Goal: Information Seeking & Learning: Find specific fact

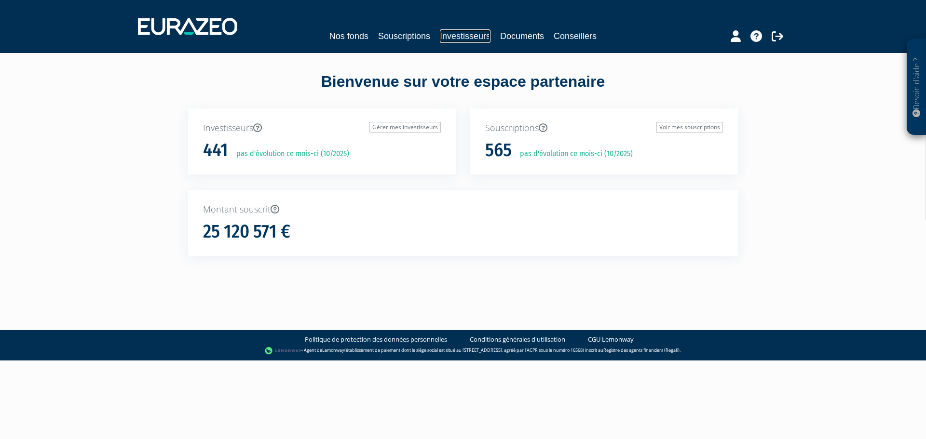
drag, startPoint x: 456, startPoint y: 35, endPoint x: 465, endPoint y: 35, distance: 9.2
click at [456, 35] on link "Investisseurs" at bounding box center [465, 36] width 51 height 14
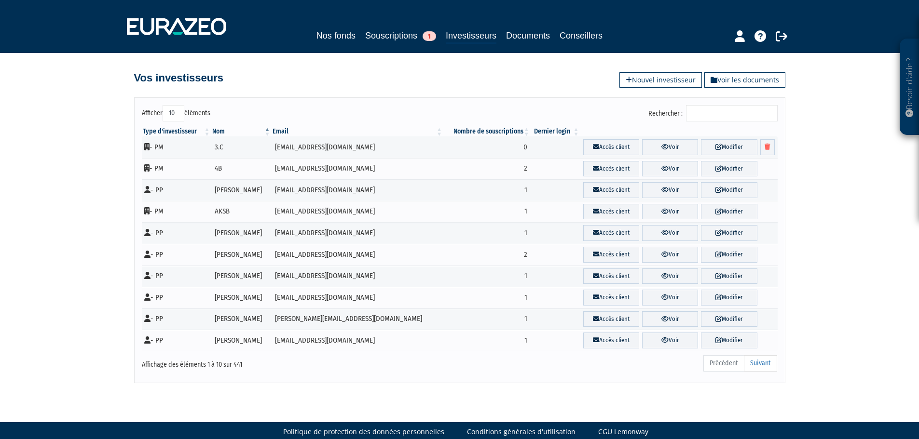
click at [714, 115] on input "Rechercher :" at bounding box center [732, 113] width 92 height 16
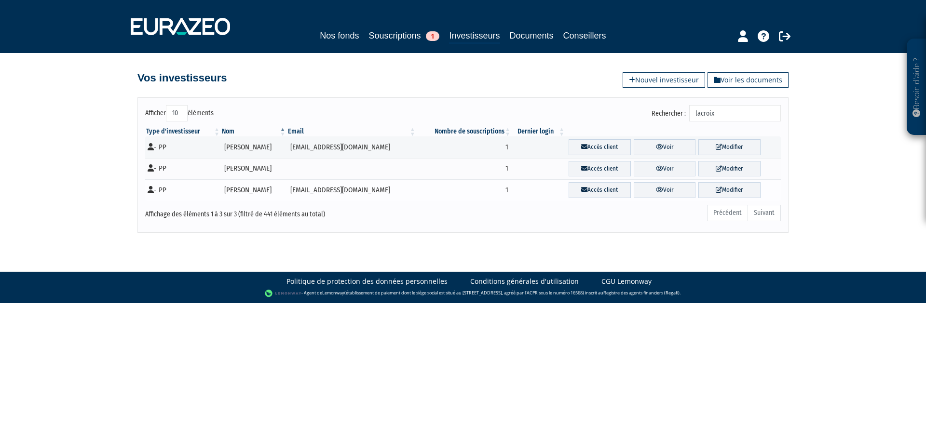
type input "lacroix"
click at [260, 192] on td "[PERSON_NAME]" at bounding box center [254, 190] width 66 height 22
click at [657, 189] on icon at bounding box center [659, 190] width 7 height 6
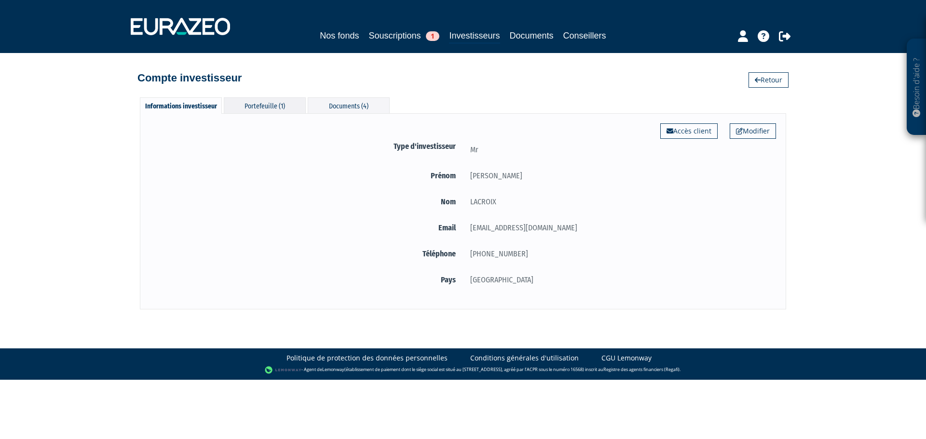
click at [258, 106] on div "Portefeuille (1)" at bounding box center [265, 105] width 82 height 16
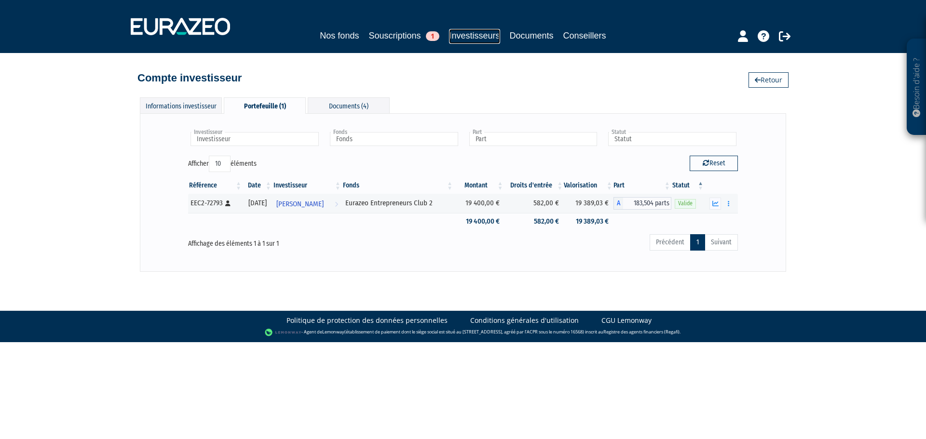
click at [493, 37] on link "Investisseurs" at bounding box center [474, 36] width 51 height 15
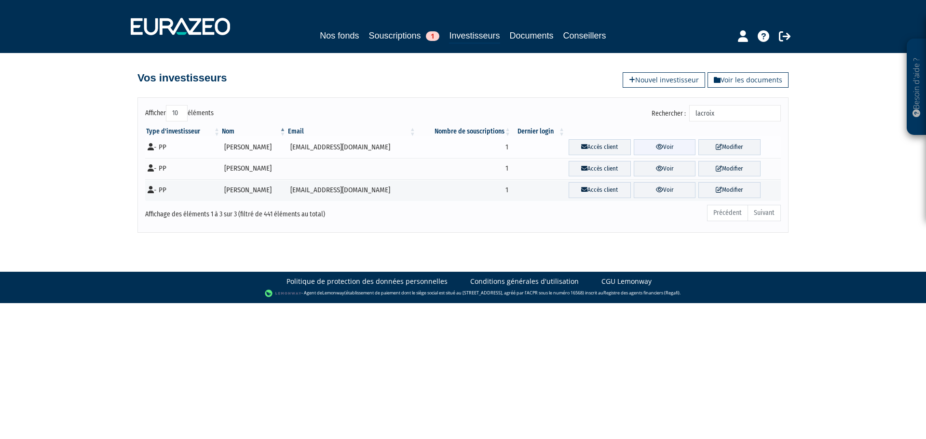
click at [670, 146] on link "Voir" at bounding box center [665, 147] width 62 height 16
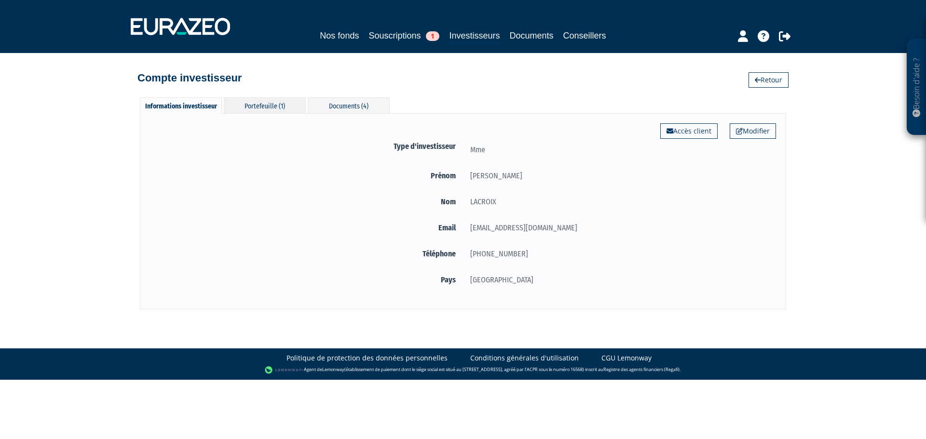
click at [285, 107] on div "Portefeuille (1)" at bounding box center [265, 105] width 82 height 16
